Goal: Transaction & Acquisition: Download file/media

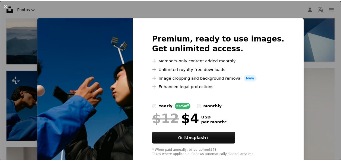
scroll to position [1469, 0]
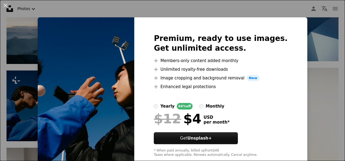
click at [317, 60] on div "An X shape Premium, ready to use images. Get unlimited access. A plus sign Memb…" at bounding box center [172, 80] width 345 height 161
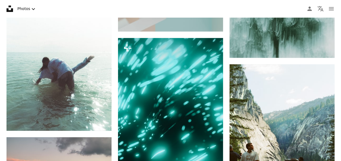
scroll to position [8505, 0]
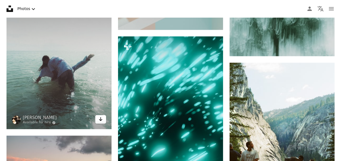
click at [102, 117] on icon "Arrow pointing down" at bounding box center [100, 119] width 4 height 7
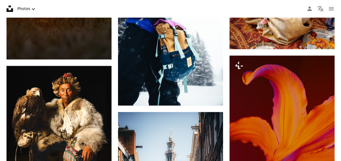
scroll to position [9637, 0]
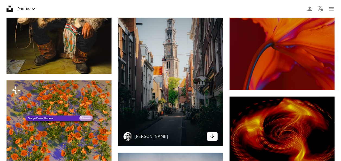
click at [213, 133] on icon "Arrow pointing down" at bounding box center [212, 136] width 4 height 7
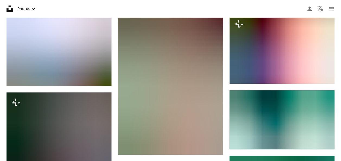
scroll to position [14022, 0]
